Goal: Task Accomplishment & Management: Use online tool/utility

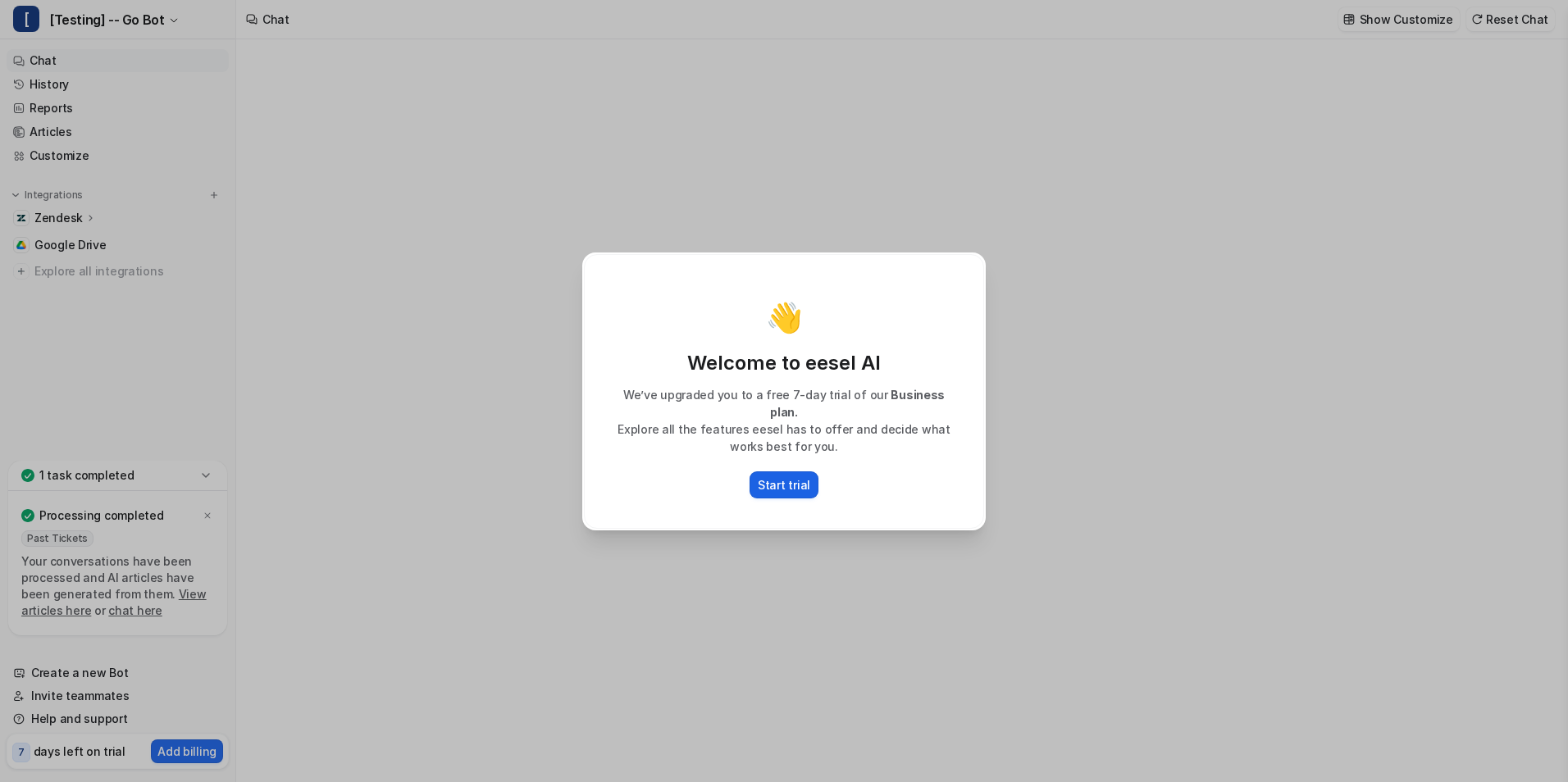
click at [784, 477] on p "Start trial" at bounding box center [784, 485] width 53 height 17
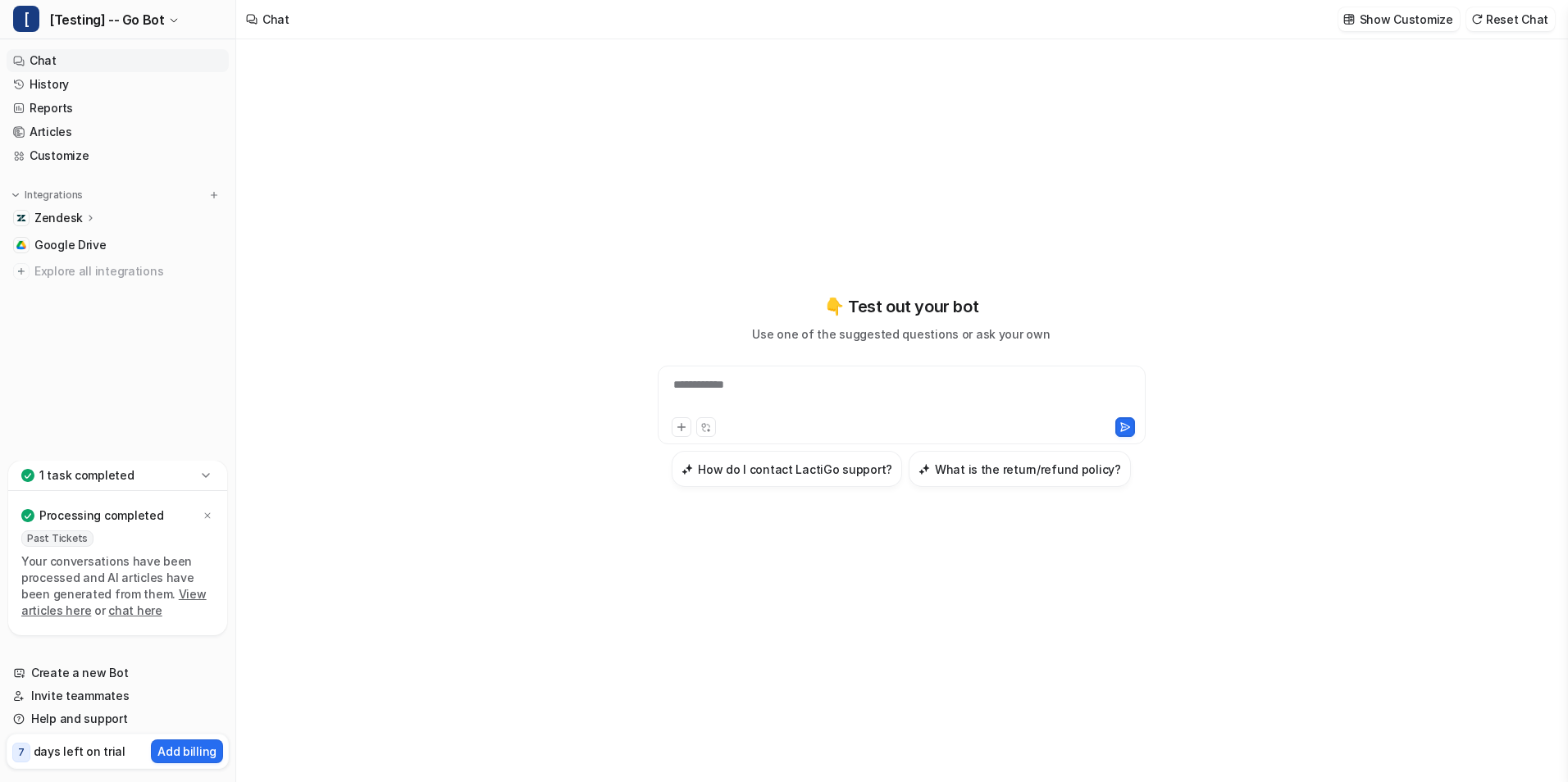
type textarea "**********"
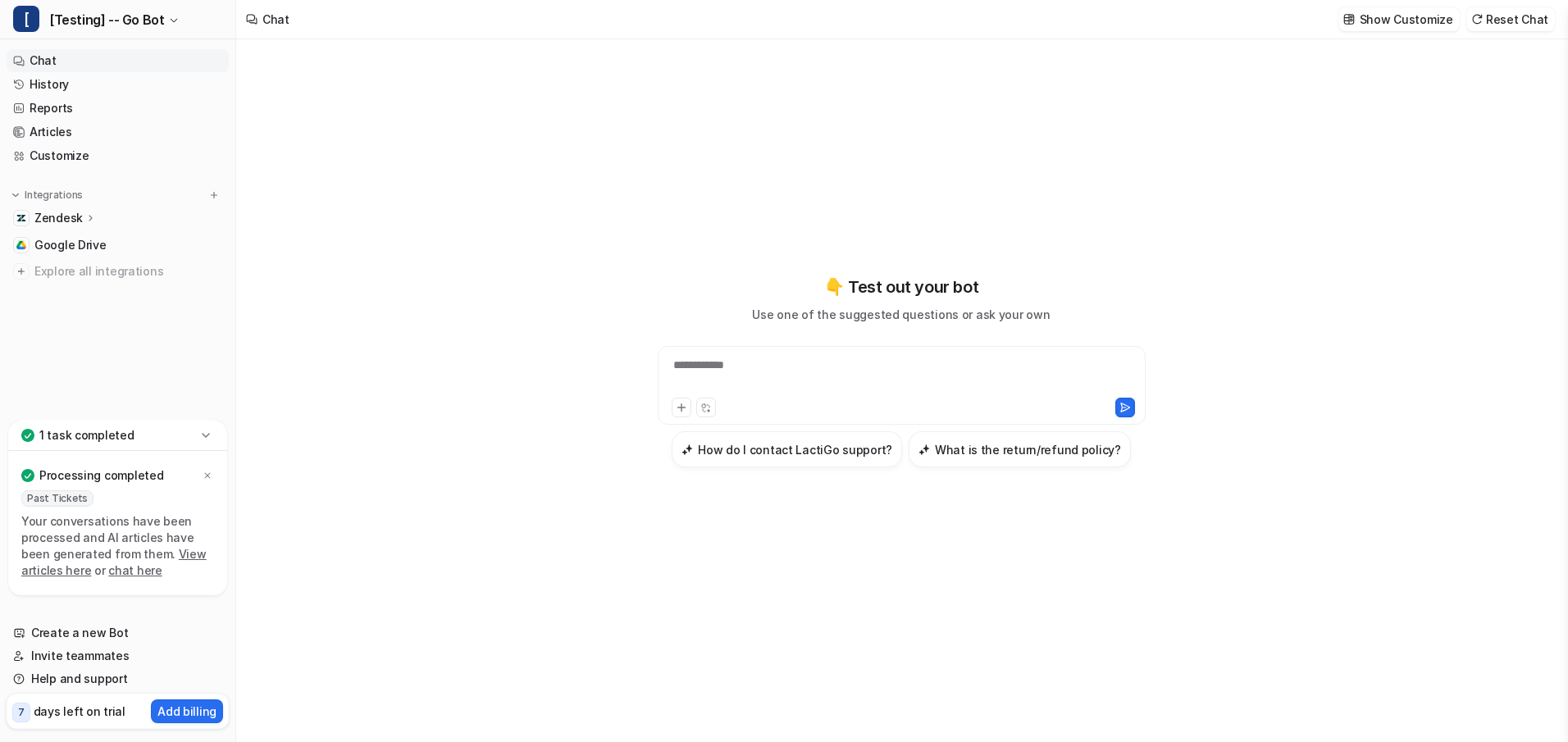
click at [56, 222] on p "Zendesk" at bounding box center [58, 218] width 48 height 16
click at [115, 268] on link "Sources" at bounding box center [126, 266] width 205 height 23
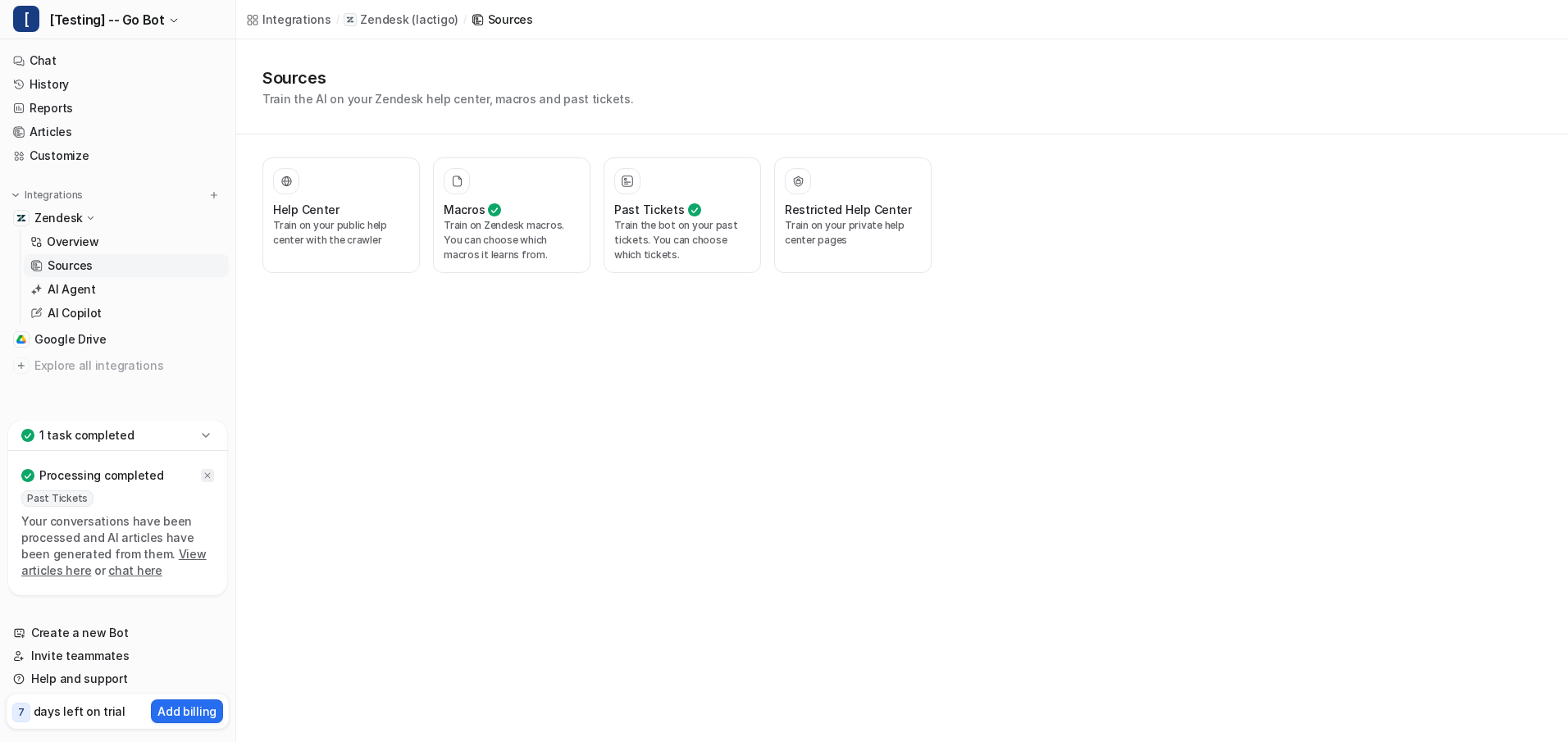
click at [206, 473] on icon at bounding box center [208, 476] width 10 height 10
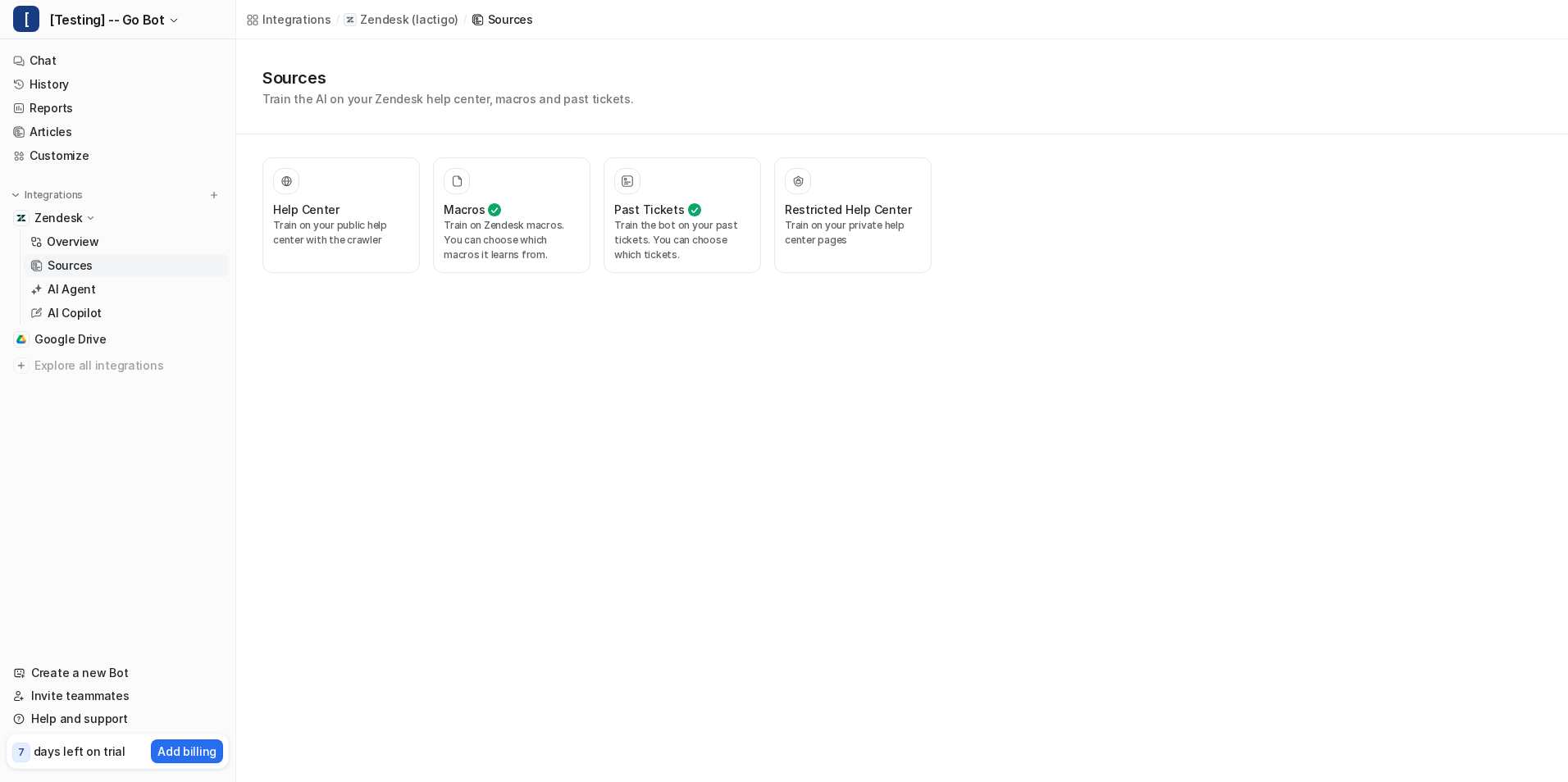
click at [409, 339] on div "Integrations / Zendesk ( lactigo ) / Sources Sources Train the AI on your Zende…" at bounding box center [784, 391] width 1568 height 782
